Goal: Navigation & Orientation: Go to known website

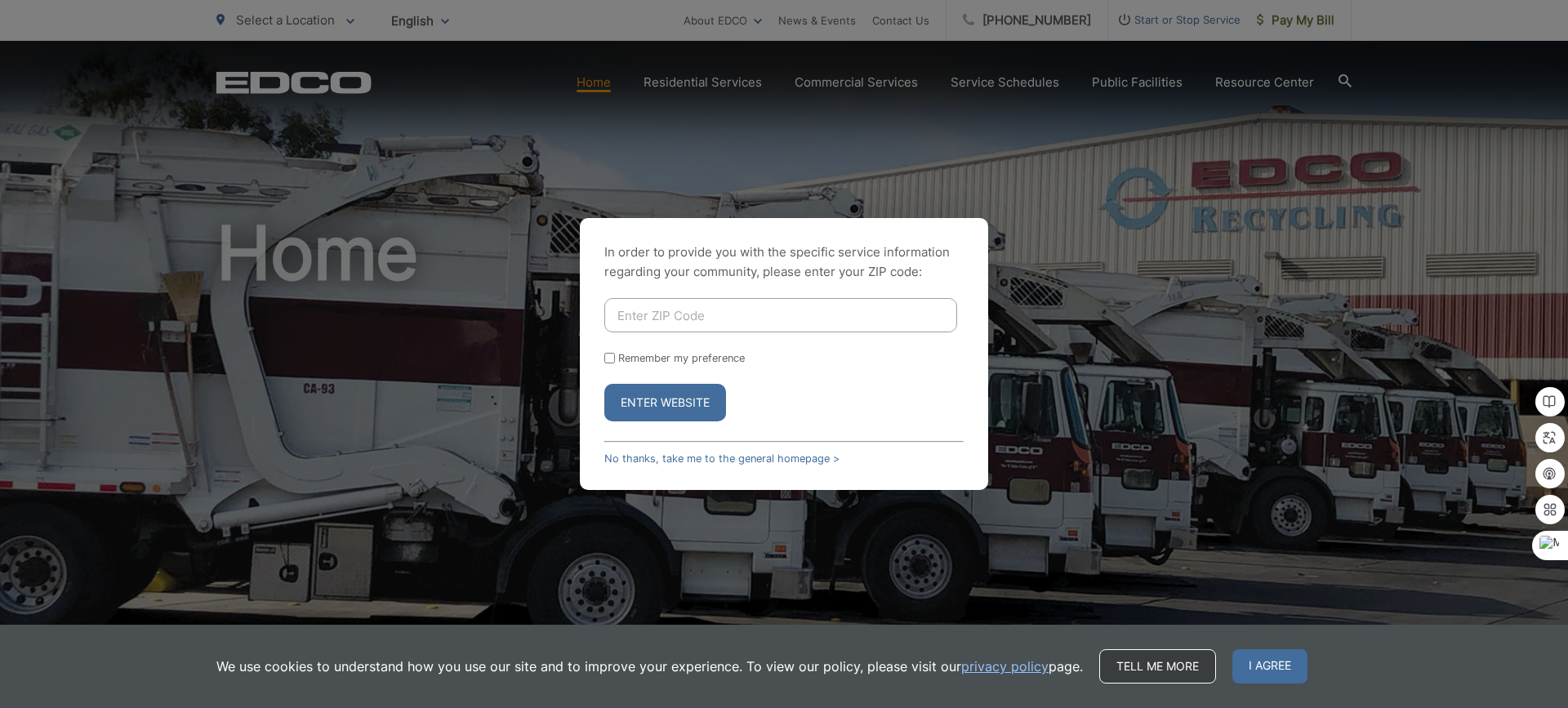
drag, startPoint x: 1156, startPoint y: 670, endPoint x: 1165, endPoint y: 662, distance: 12.0
click at [1156, 670] on link "Tell me more" at bounding box center [1157, 666] width 117 height 34
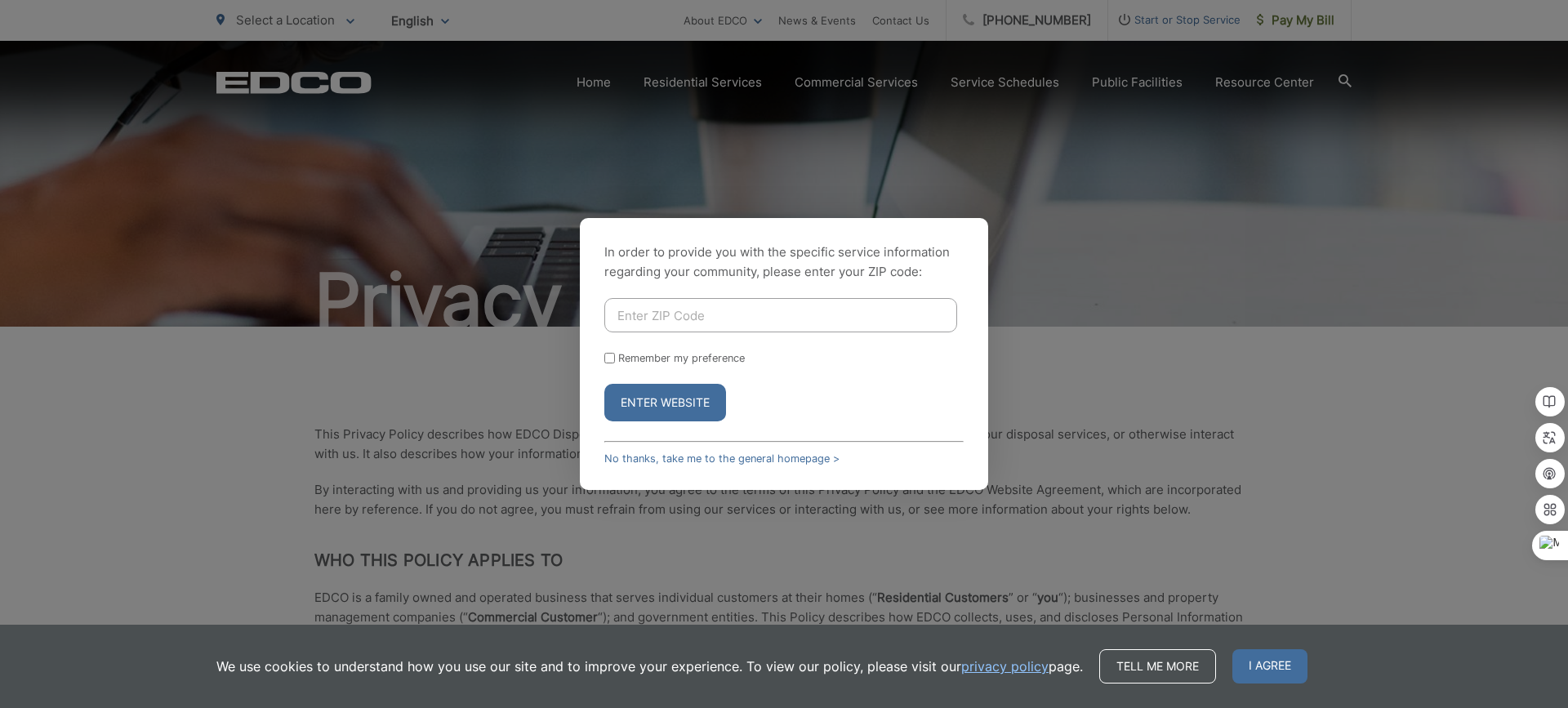
click at [664, 400] on button "Enter Website" at bounding box center [664, 402] width 122 height 37
click at [1265, 671] on span "I agree" at bounding box center [1269, 666] width 75 height 34
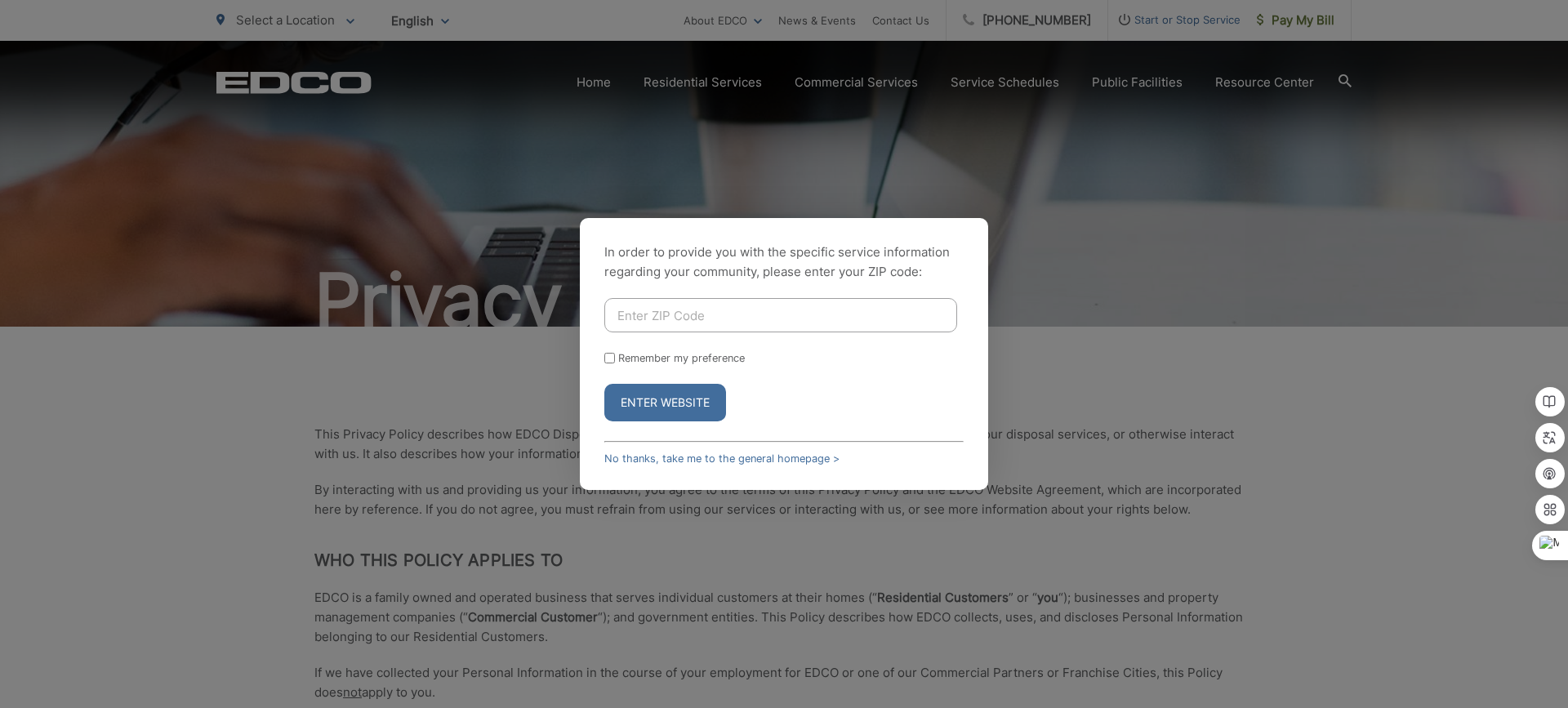
click at [729, 306] on input "Enter ZIP Code" at bounding box center [780, 315] width 353 height 34
